Goal: Find specific page/section: Find specific page/section

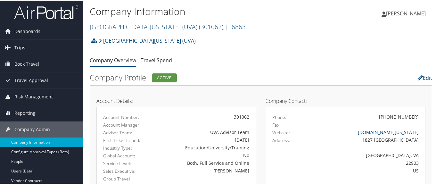
click at [124, 29] on link "University of Virginia (UVA) ( 301062 ) , [ 16863 ]" at bounding box center [169, 26] width 158 height 9
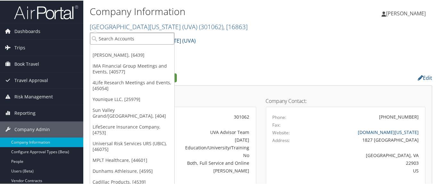
click at [125, 41] on input "search" at bounding box center [132, 38] width 84 height 12
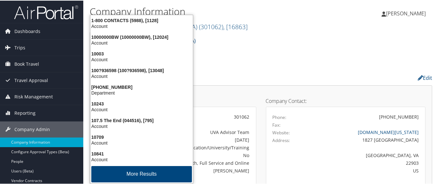
type input "1650"
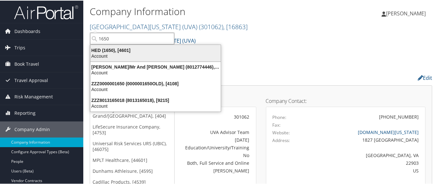
click at [126, 52] on div "HED (1650), [4601]" at bounding box center [155, 50] width 138 height 6
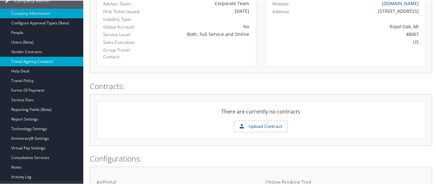
scroll to position [128, 0]
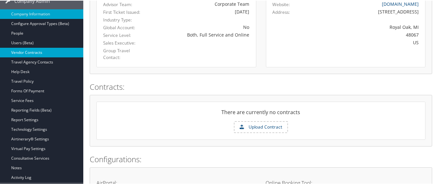
click at [67, 52] on link "Vendor Contracts" at bounding box center [41, 52] width 83 height 10
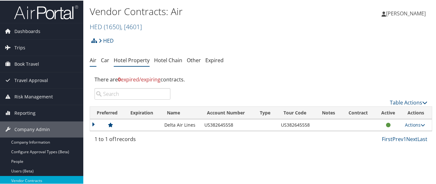
click at [134, 58] on link "Hotel Property" at bounding box center [132, 59] width 36 height 7
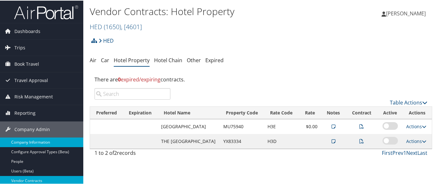
click at [57, 140] on link "Company Information" at bounding box center [41, 142] width 83 height 10
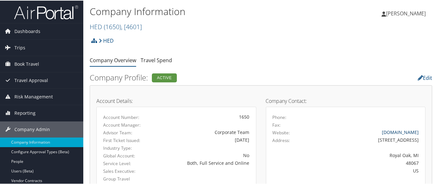
click at [412, 131] on link "hed.co" at bounding box center [400, 131] width 37 height 6
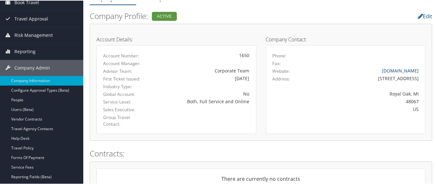
scroll to position [64, 0]
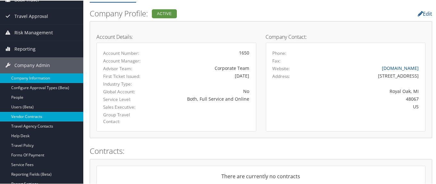
click at [65, 117] on link "Vendor Contracts" at bounding box center [41, 116] width 83 height 10
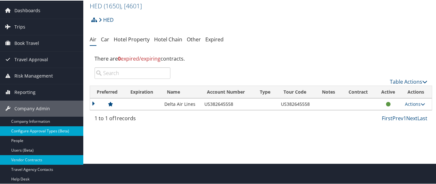
scroll to position [32, 0]
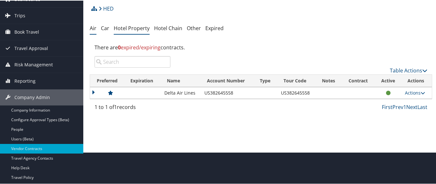
click at [128, 27] on link "Hotel Property" at bounding box center [132, 27] width 36 height 7
